Goal: Information Seeking & Learning: Learn about a topic

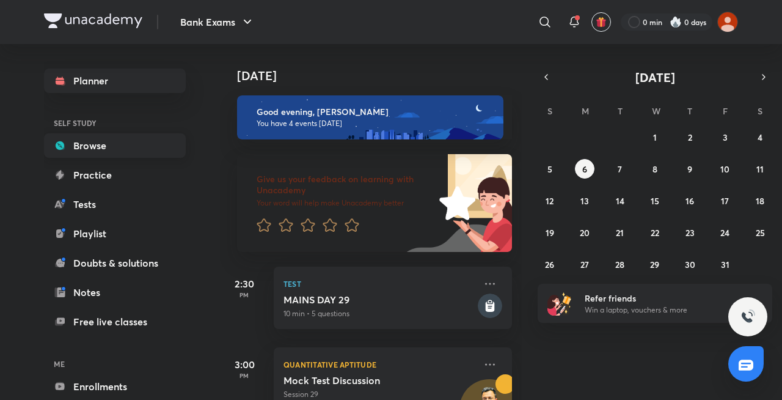
click at [89, 152] on link "Browse" at bounding box center [115, 145] width 142 height 24
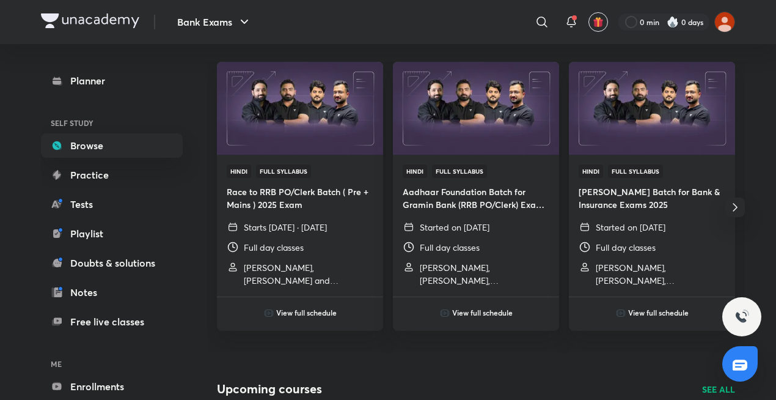
scroll to position [436, 0]
click at [288, 320] on div "View full schedule" at bounding box center [300, 304] width 166 height 34
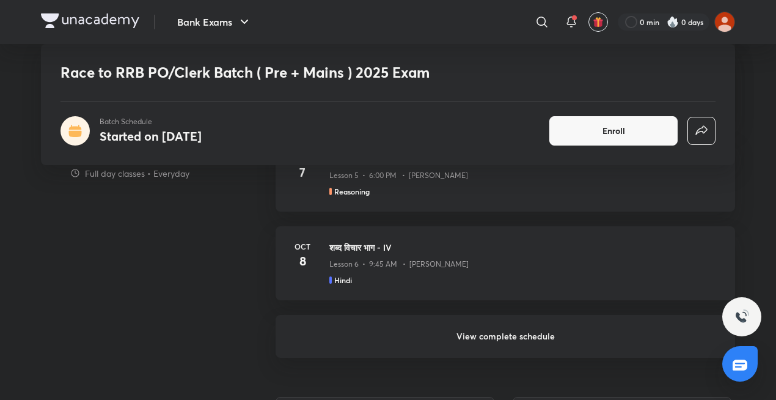
scroll to position [898, 0]
click at [364, 328] on h6 "View complete schedule" at bounding box center [506, 335] width 460 height 43
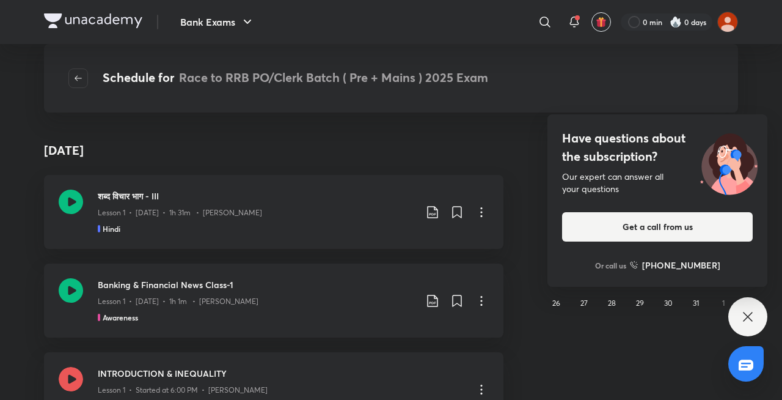
click at [748, 317] on icon at bounding box center [747, 316] width 9 height 9
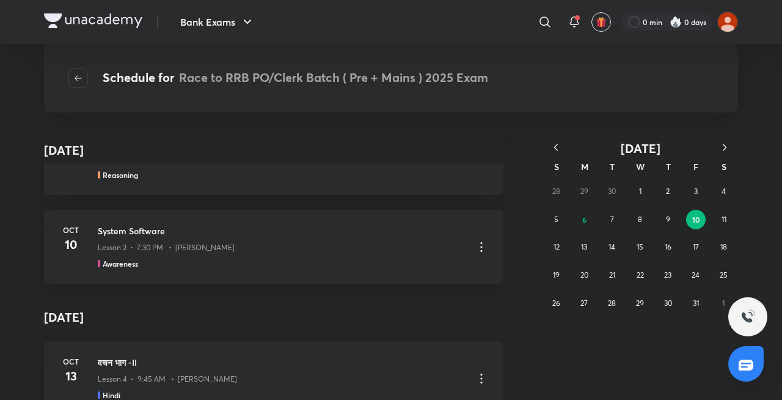
scroll to position [1378, 0]
